Goal: Information Seeking & Learning: Learn about a topic

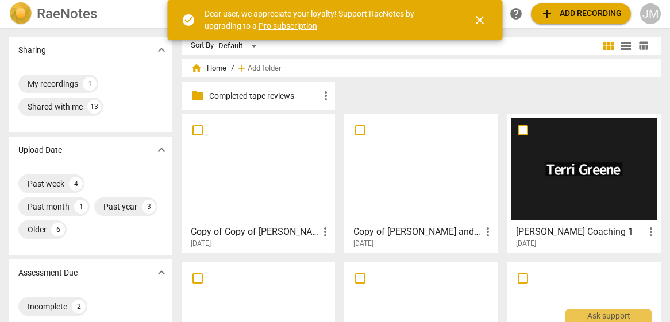
click at [560, 170] on div at bounding box center [582, 169] width 145 height 102
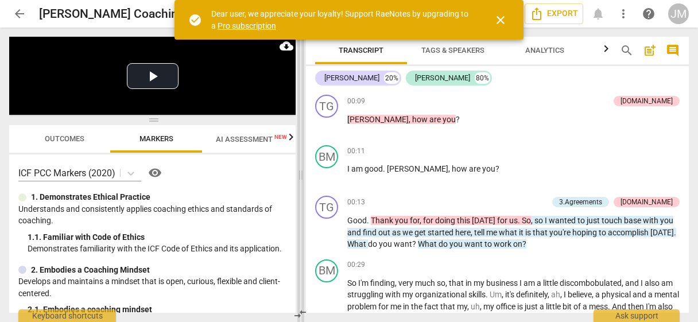
drag, startPoint x: 351, startPoint y: 174, endPoint x: 302, endPoint y: 174, distance: 48.8
click at [302, 174] on span at bounding box center [300, 175] width 7 height 295
click at [502, 20] on span "close" at bounding box center [501, 20] width 14 height 14
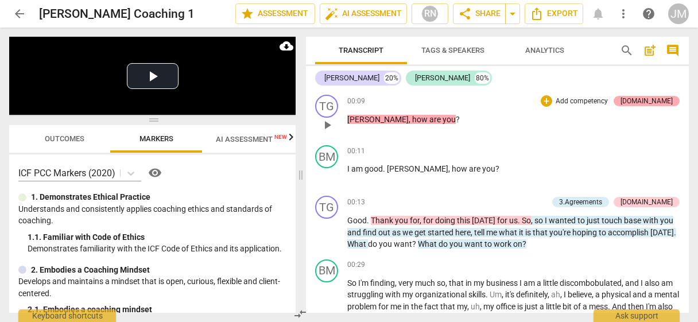
click at [652, 98] on div "[DOMAIN_NAME]" at bounding box center [647, 101] width 52 height 10
click at [652, 98] on div "TG play_arrow pause 00:09 + Add competency [DOMAIN_NAME] keyboard_arrow_right […" at bounding box center [497, 115] width 383 height 51
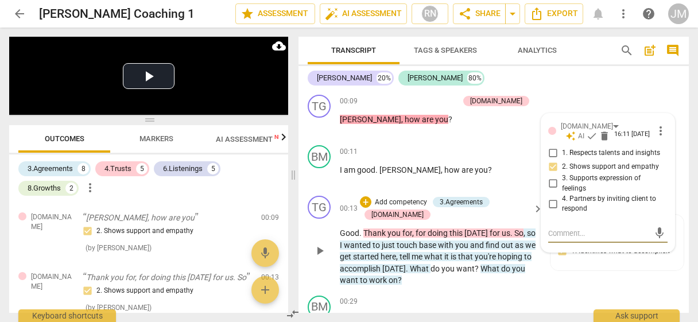
click at [537, 284] on div "Good . Thank you for , for doing this [DATE] for us . So , so I wanted to just …" at bounding box center [442, 256] width 204 height 59
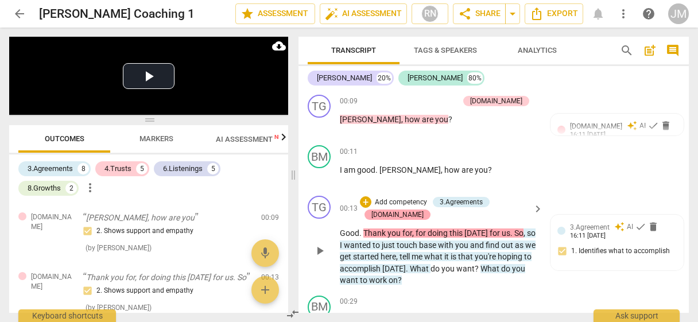
click at [387, 215] on div "[DOMAIN_NAME]" at bounding box center [398, 215] width 52 height 10
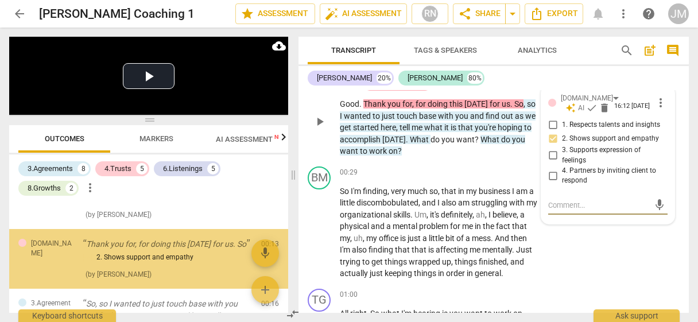
scroll to position [34, 0]
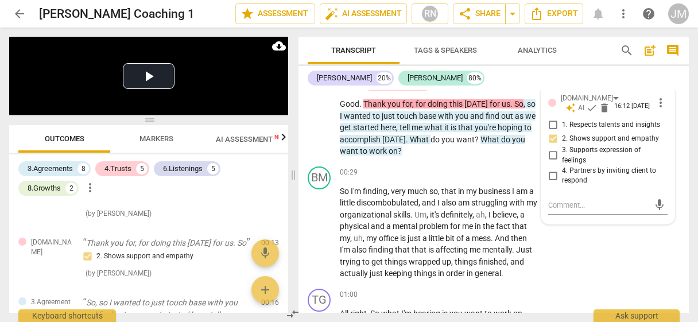
click at [481, 84] on div "[PERSON_NAME] 20% [PERSON_NAME] 80%" at bounding box center [494, 78] width 372 height 20
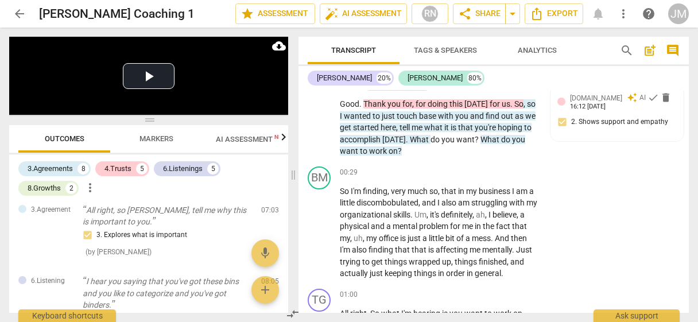
scroll to position [541, 0]
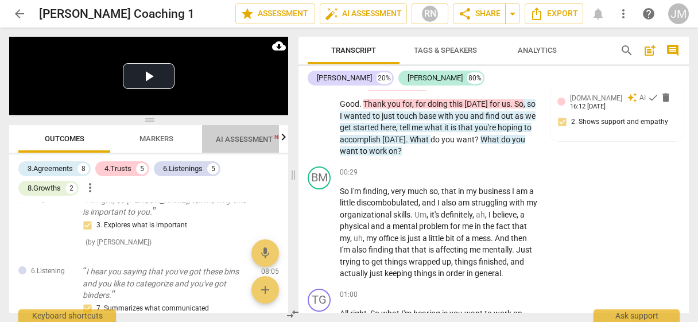
click at [253, 141] on span "AI Assessment New" at bounding box center [251, 139] width 71 height 9
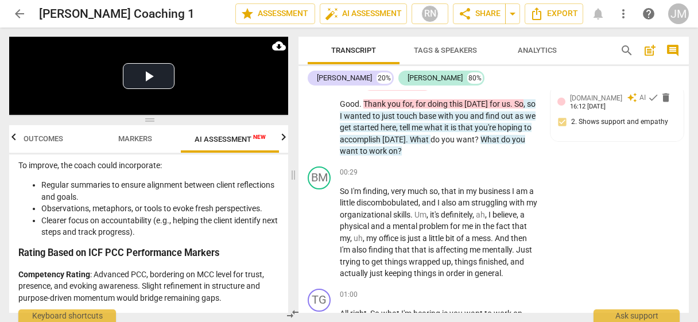
scroll to position [2449, 0]
click at [55, 138] on span "Outcomes" at bounding box center [44, 138] width 40 height 9
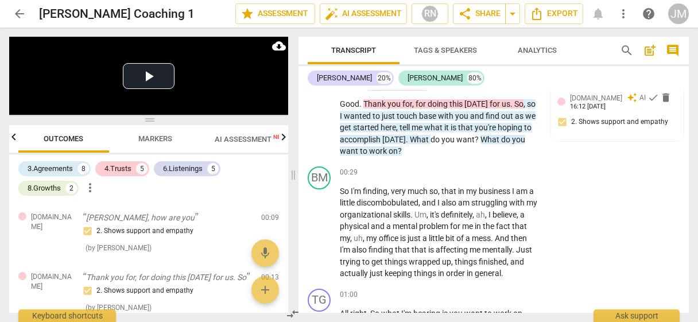
scroll to position [0, 0]
click at [158, 140] on span "Markers" at bounding box center [157, 138] width 34 height 9
